Goal: Task Accomplishment & Management: Complete application form

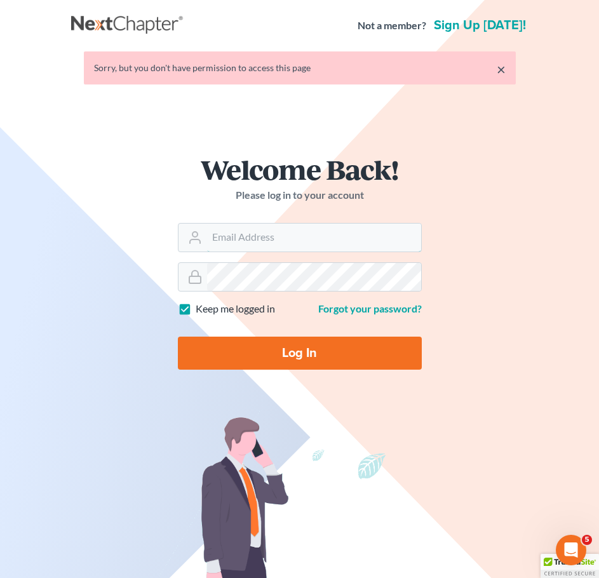
type input "[PERSON_NAME][EMAIL_ADDRESS][DOMAIN_NAME]"
click at [292, 358] on input "Log In" at bounding box center [300, 353] width 244 height 33
type input "Thinking..."
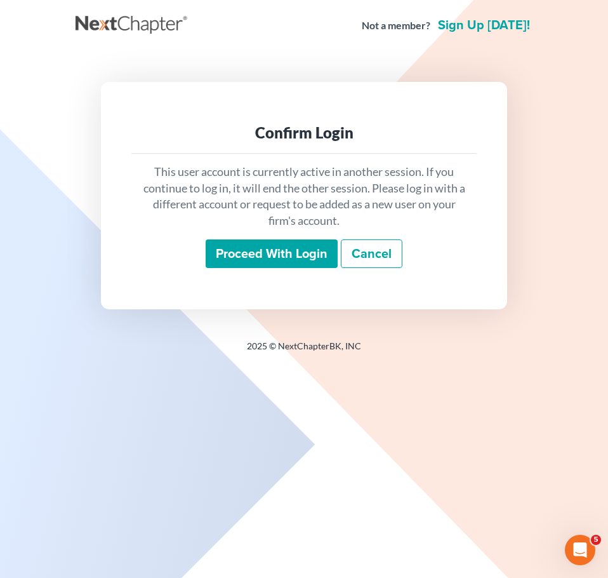
click at [299, 257] on input "Proceed with login" at bounding box center [272, 253] width 132 height 29
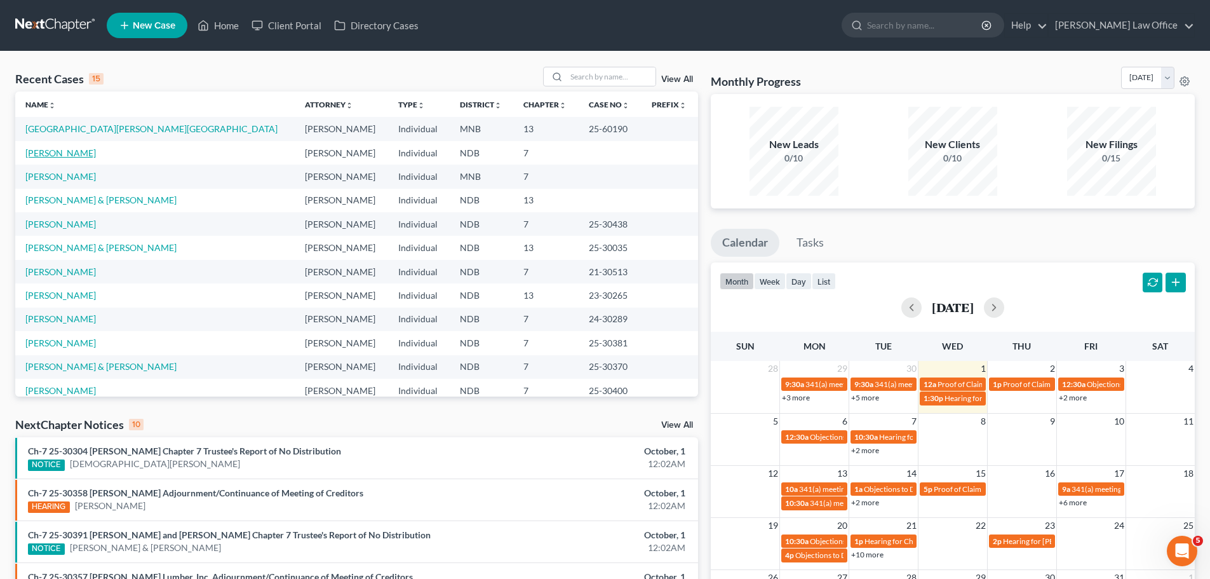
click at [64, 151] on link "Koehler, Kevin" at bounding box center [60, 152] width 70 height 11
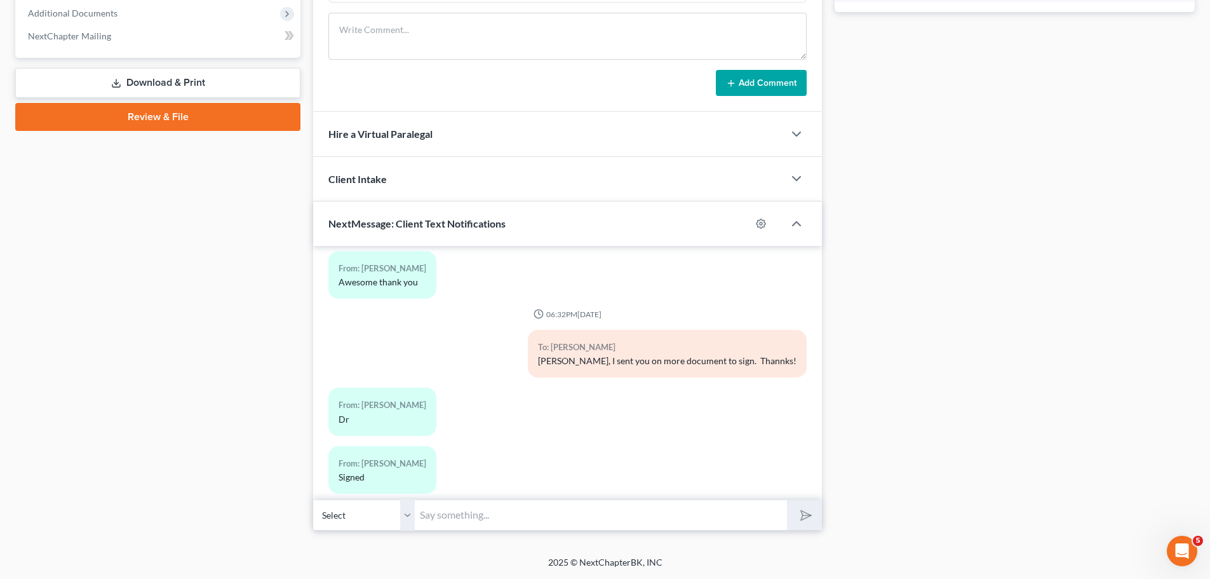
scroll to position [665, 0]
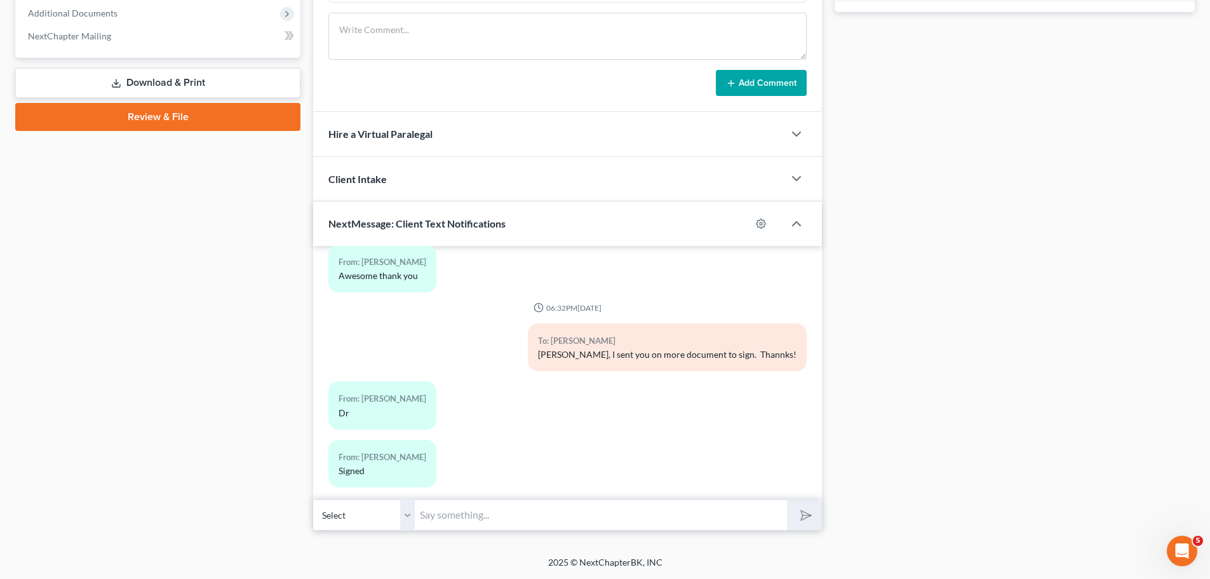
click at [164, 113] on link "Review & File" at bounding box center [157, 117] width 285 height 28
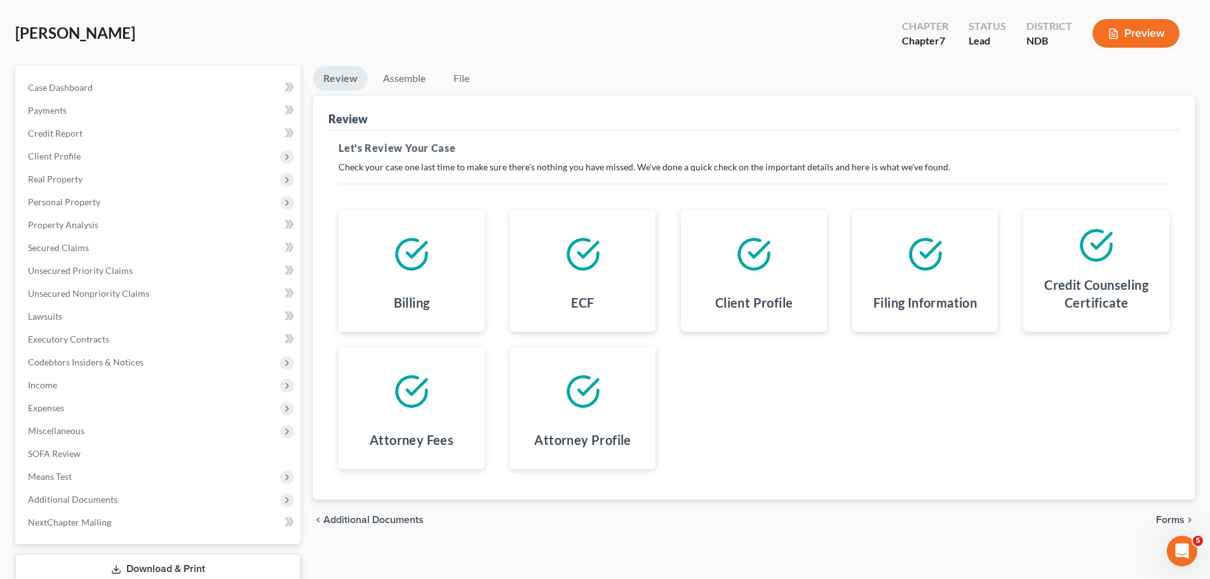
scroll to position [142, 0]
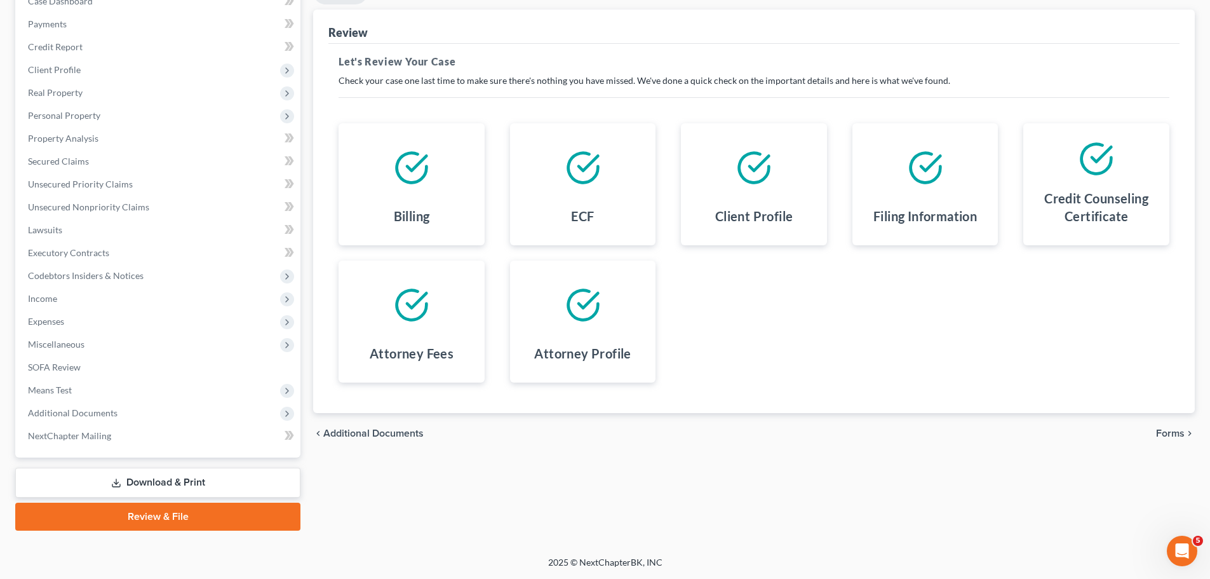
click at [608, 429] on span "Forms" at bounding box center [1170, 433] width 29 height 10
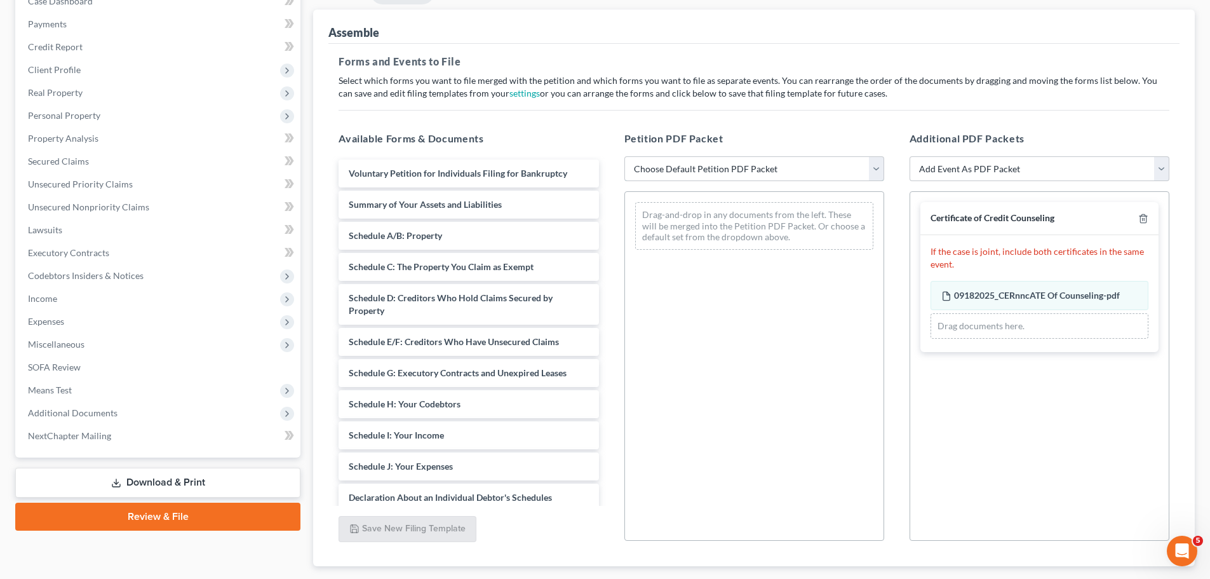
click at [608, 169] on select "Choose Default Petition PDF Packet Complete Bankruptcy Petition (all forms and …" at bounding box center [754, 168] width 260 height 25
select select "0"
click at [608, 156] on select "Choose Default Petition PDF Packet Complete Bankruptcy Petition (all forms and …" at bounding box center [754, 168] width 260 height 25
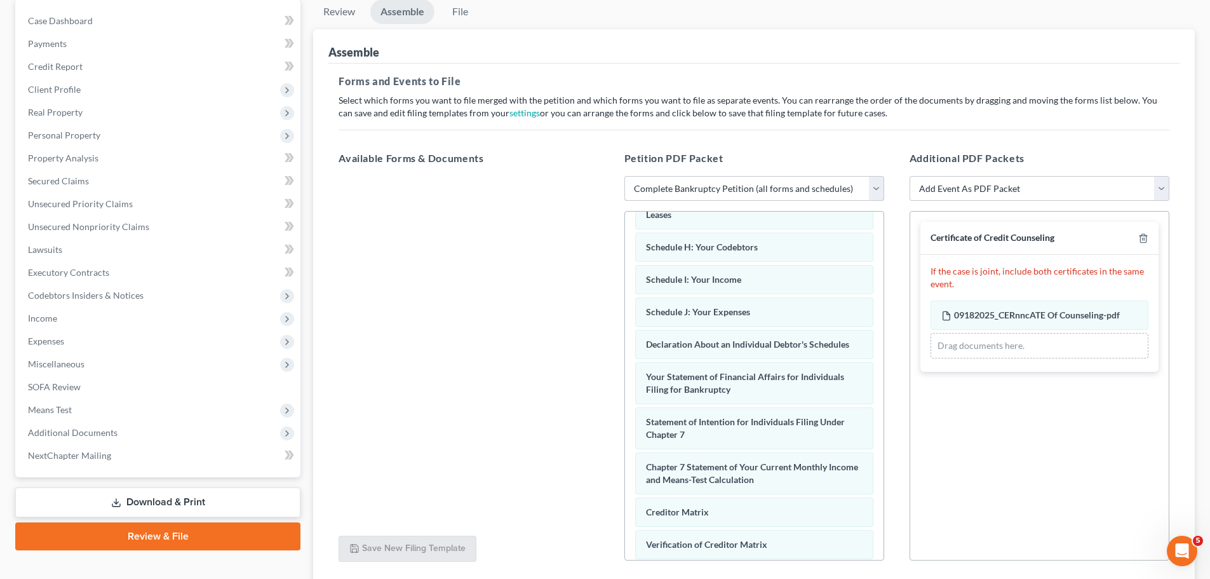
scroll to position [0, 0]
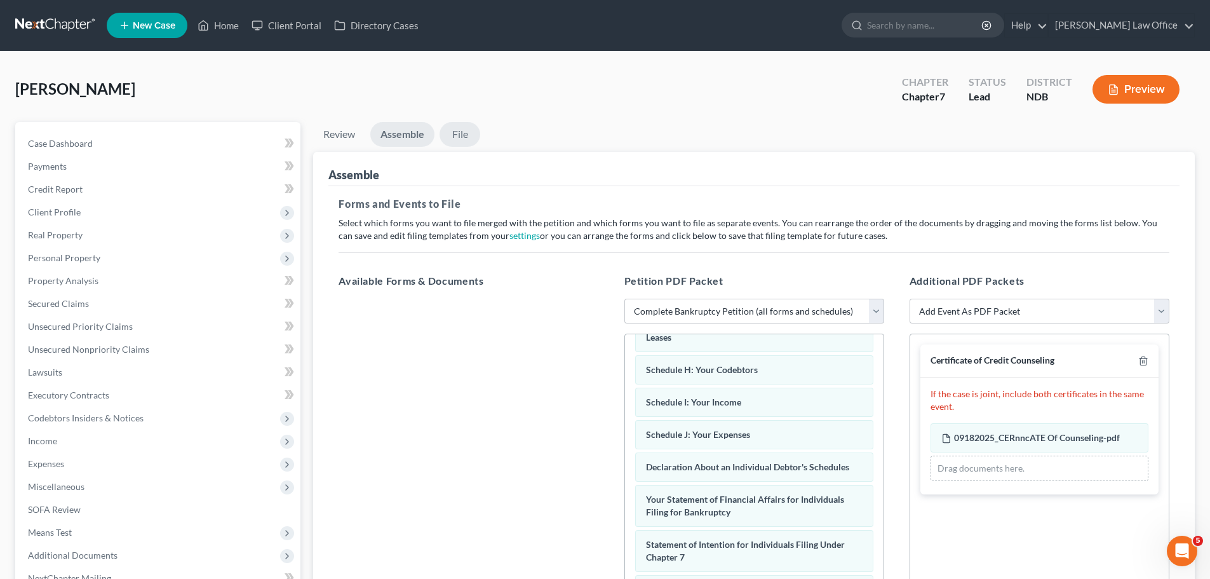
click at [458, 135] on link "File" at bounding box center [459, 134] width 41 height 25
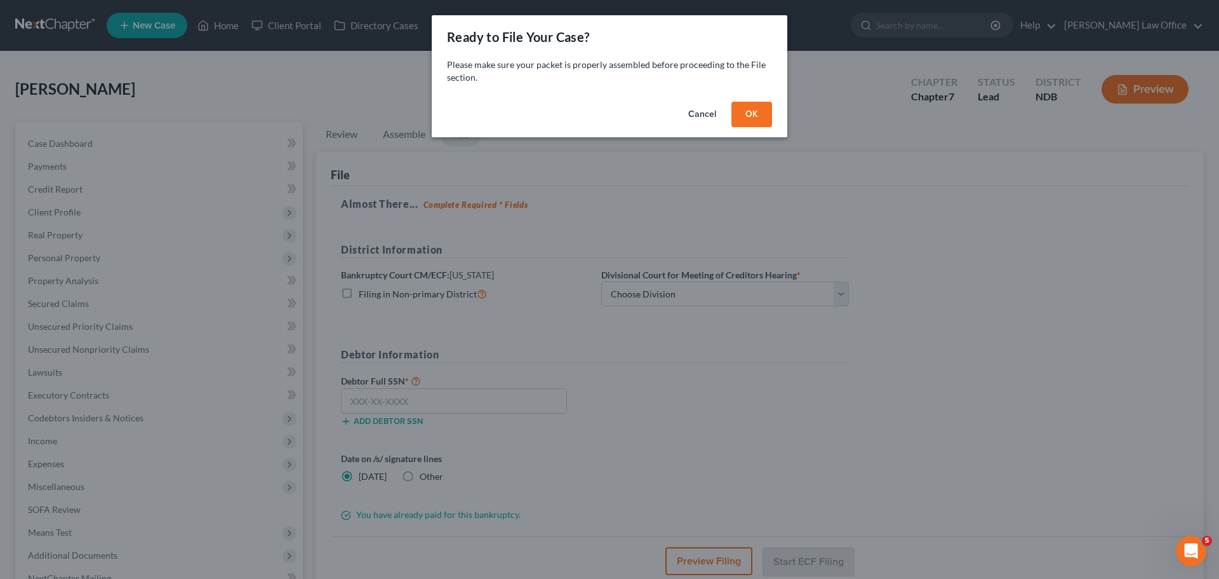
click at [608, 107] on button "OK" at bounding box center [752, 114] width 41 height 25
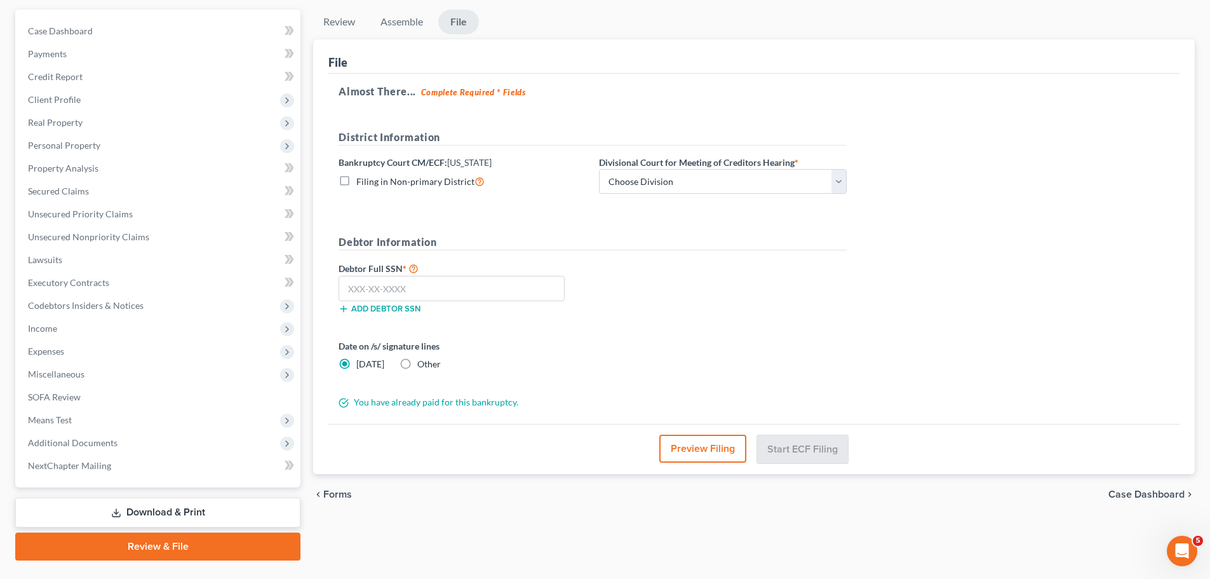
scroll to position [127, 0]
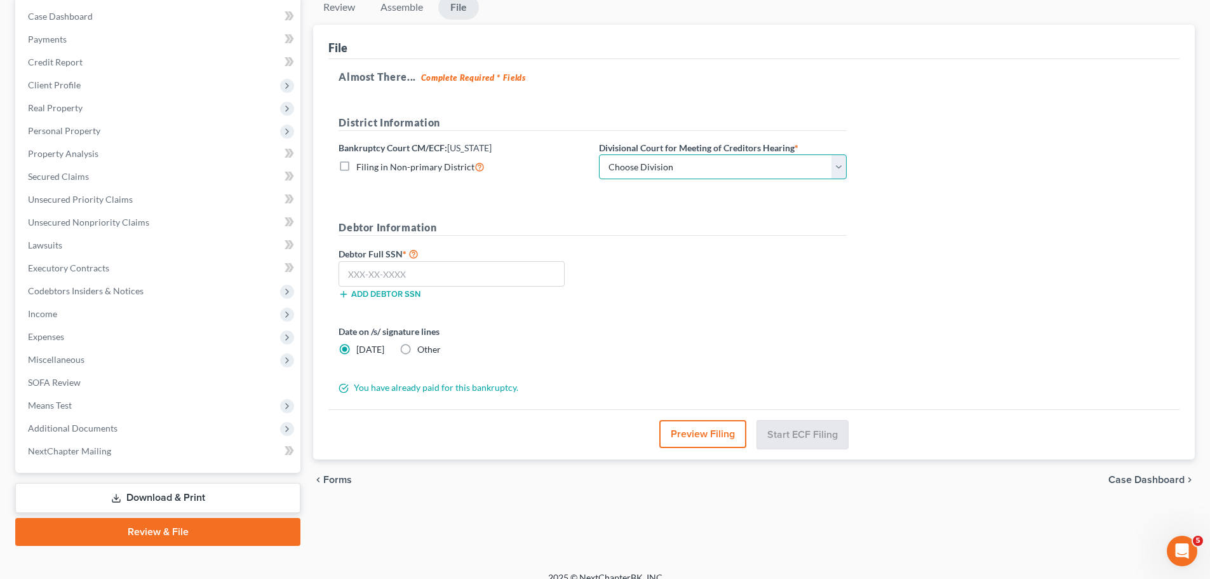
click at [608, 164] on select "Choose Division Fargo" at bounding box center [723, 166] width 248 height 25
select select "0"
click at [599, 154] on select "Choose Division Fargo" at bounding box center [723, 166] width 248 height 25
click at [397, 274] on input "text" at bounding box center [451, 273] width 226 height 25
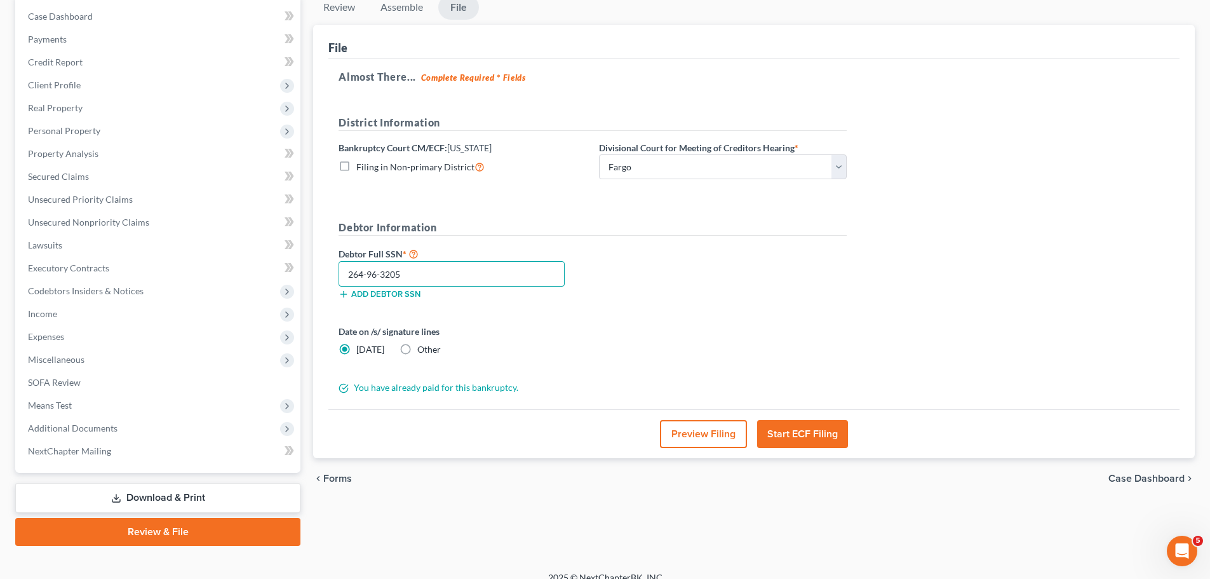
type input "264-96-3205"
click at [417, 351] on label "Other" at bounding box center [428, 349] width 23 height 13
click at [422, 351] on input "Other" at bounding box center [426, 347] width 8 height 8
radio input "true"
radio input "false"
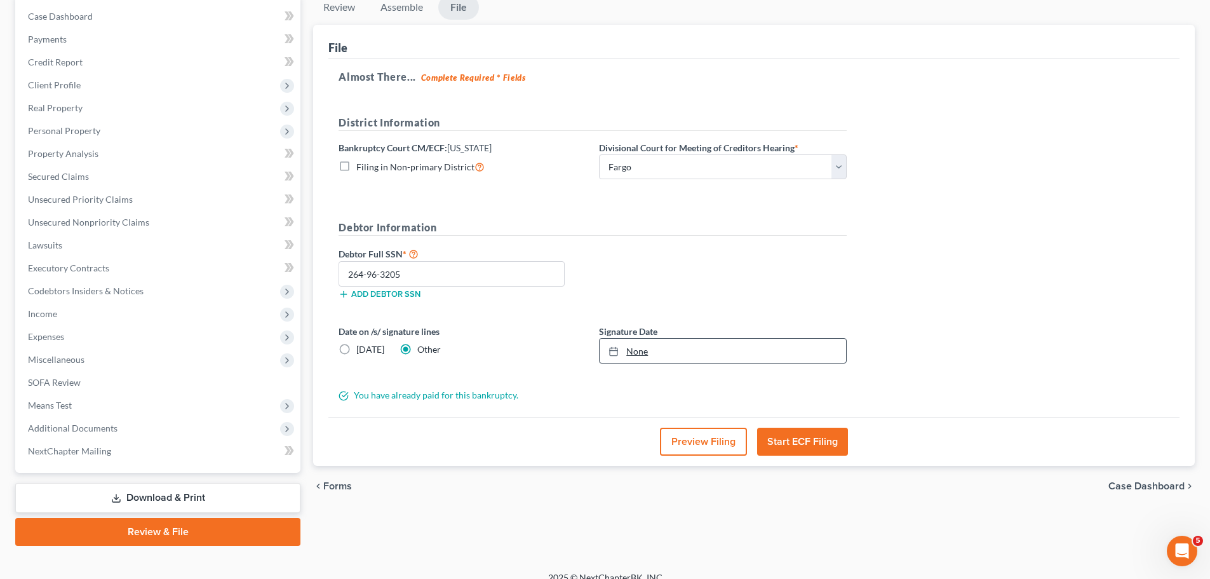
type input "10/1/2025"
click at [608, 354] on link "None" at bounding box center [722, 350] width 246 height 24
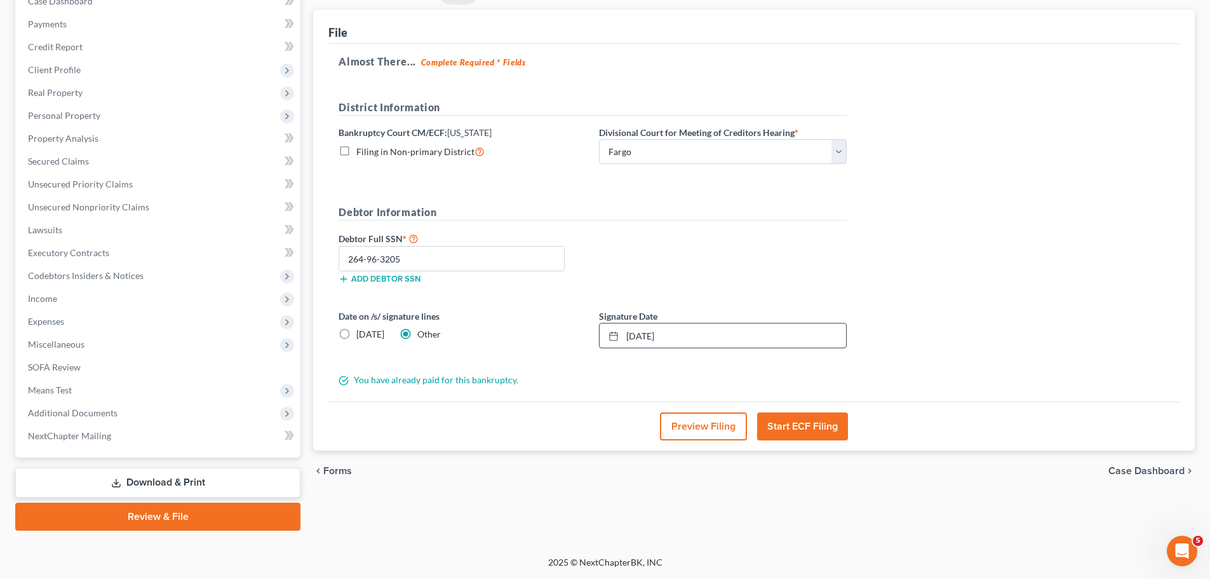
click at [608, 425] on button "Preview Filing" at bounding box center [703, 426] width 87 height 28
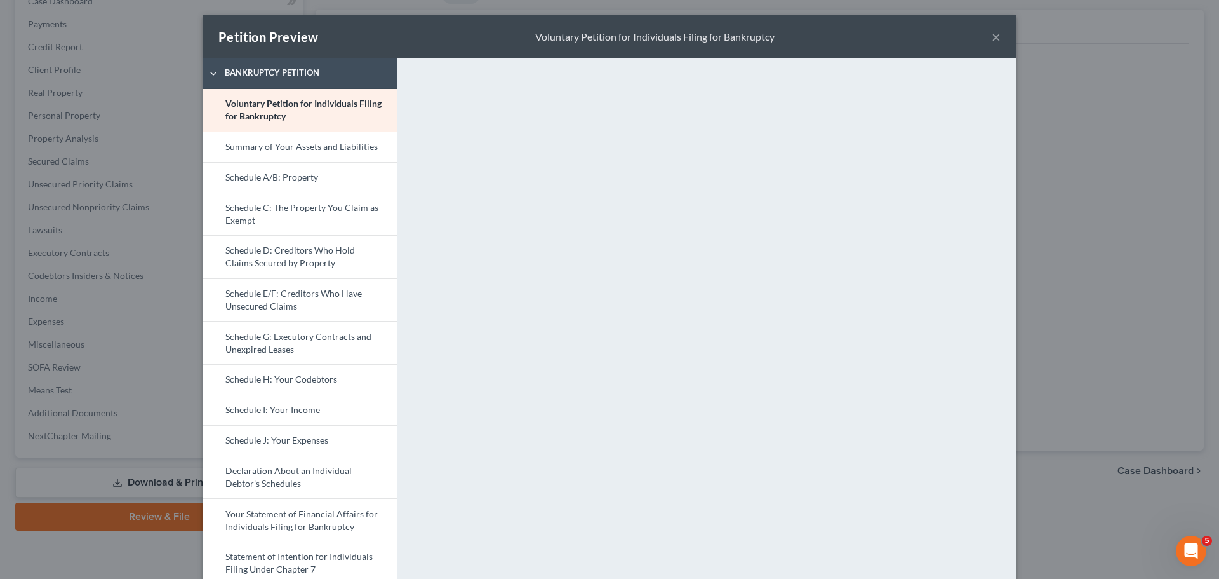
click at [608, 35] on button "×" at bounding box center [996, 36] width 9 height 15
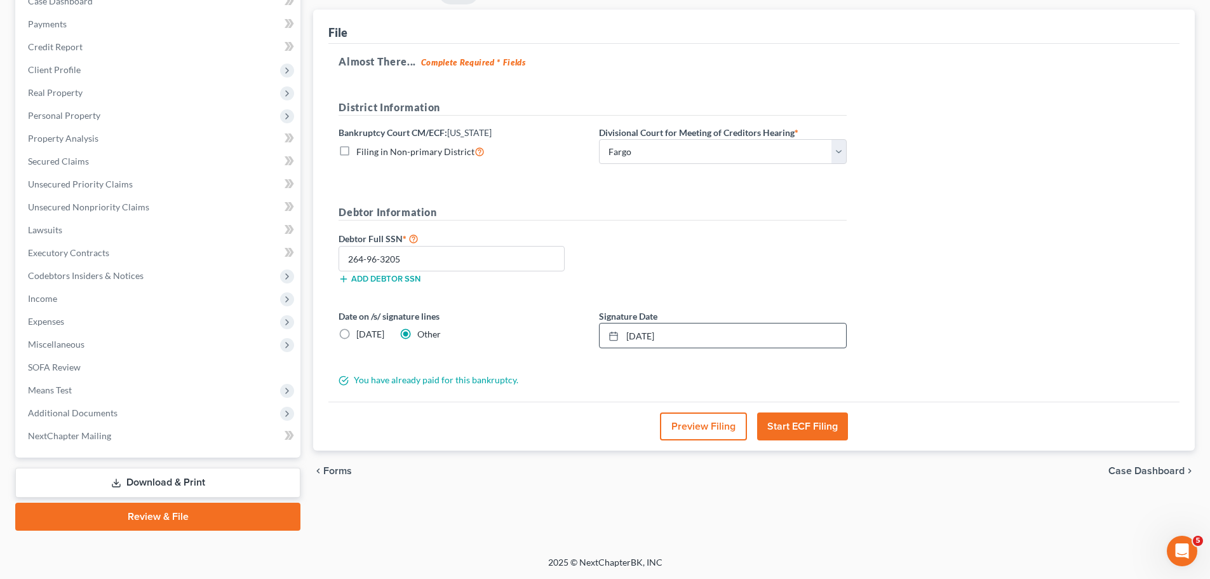
click at [608, 429] on button "Start ECF Filing" at bounding box center [802, 426] width 91 height 28
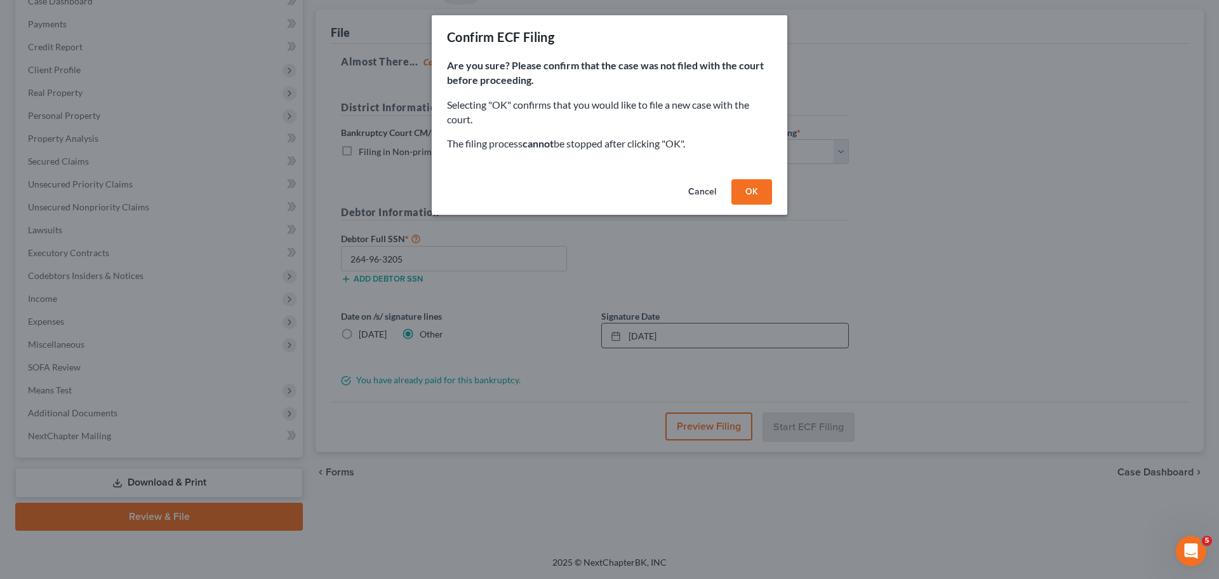
click at [608, 188] on button "OK" at bounding box center [752, 191] width 41 height 25
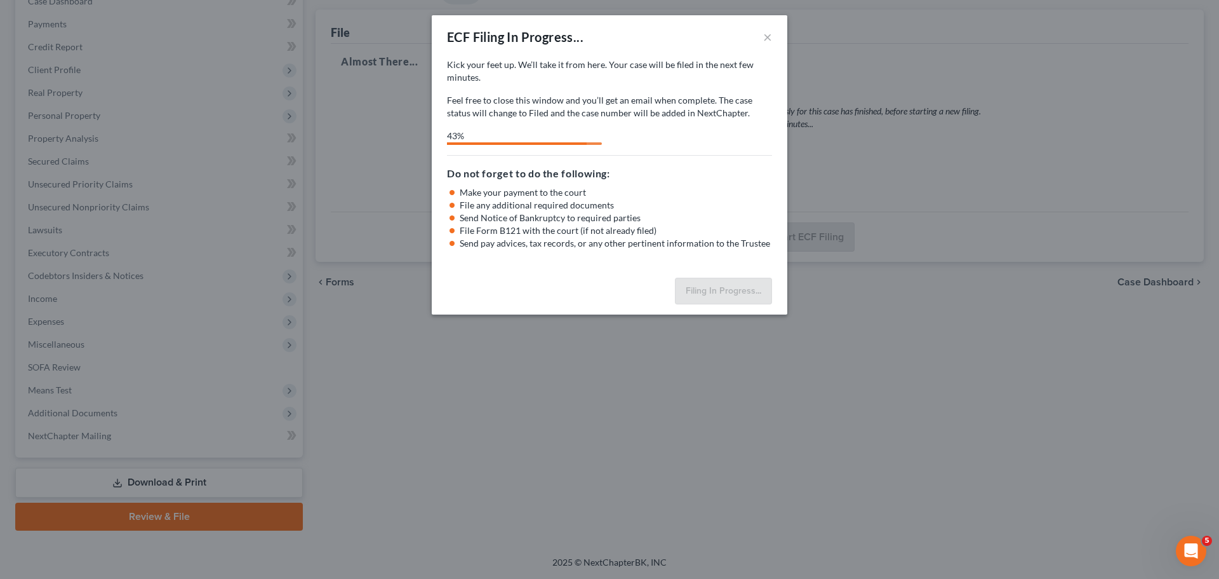
select select "0"
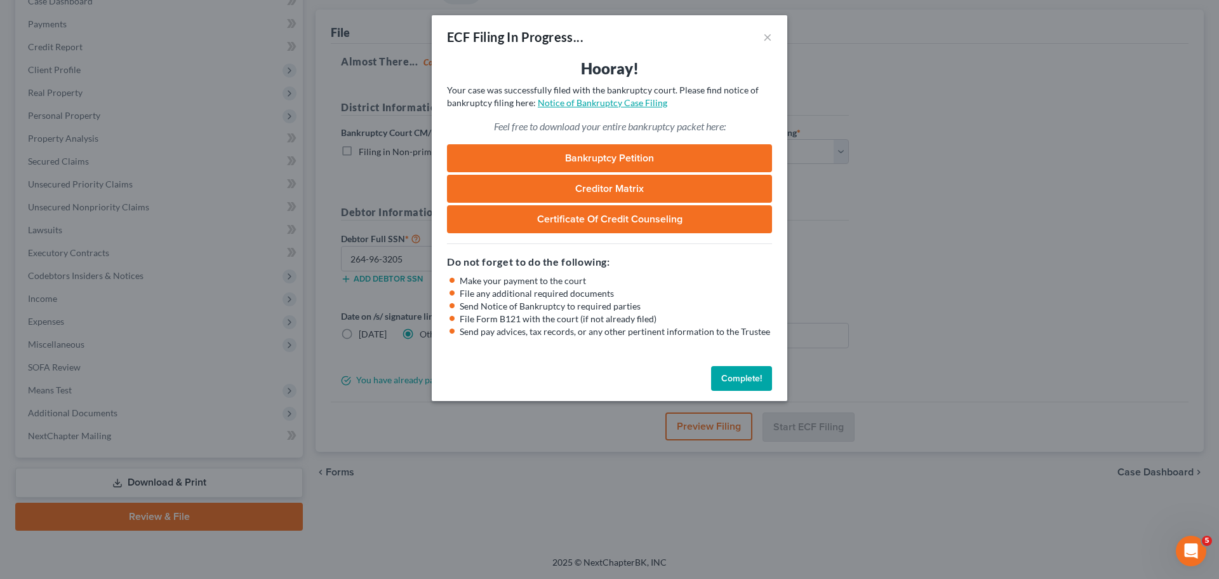
click at [588, 104] on link "Notice of Bankruptcy Case Filing" at bounding box center [603, 102] width 130 height 11
click at [608, 378] on button "Complete!" at bounding box center [741, 378] width 61 height 25
